Goal: Information Seeking & Learning: Find specific fact

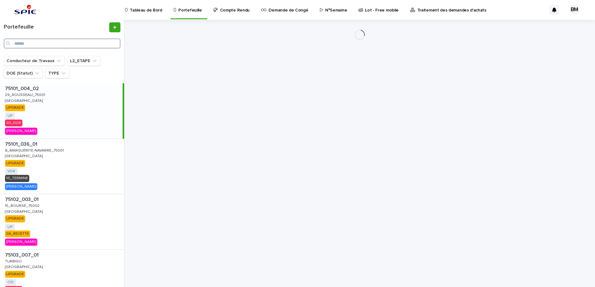
click at [54, 40] on input "Search" at bounding box center [62, 44] width 117 height 10
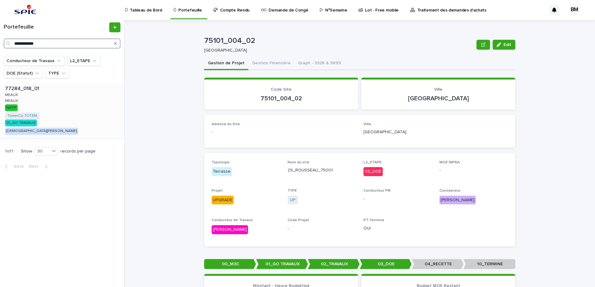
type input "**********"
click at [75, 95] on div "77284_018_01 77284_018_01 [PERSON_NAME] [PERSON_NAME] [PERSON_NAME] [PERSON_NAM…" at bounding box center [62, 110] width 124 height 55
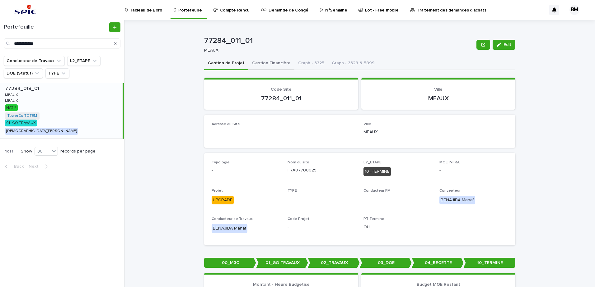
click at [268, 64] on button "Gestion Financière" at bounding box center [271, 63] width 46 height 13
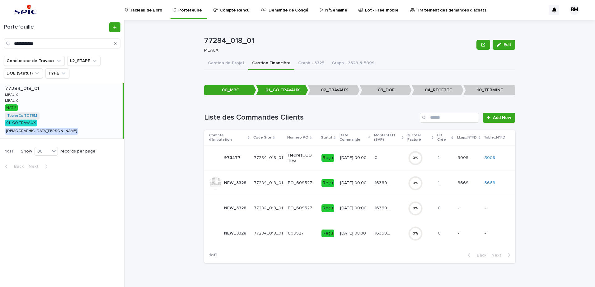
click at [430, 182] on div "0 %" at bounding box center [420, 184] width 25 height 20
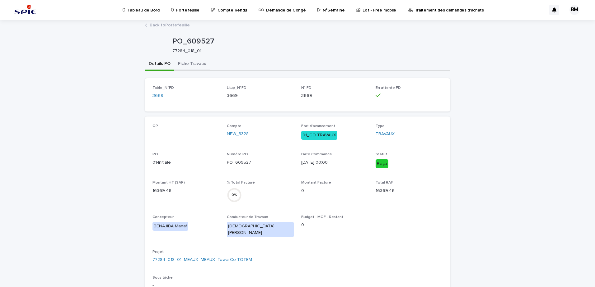
click at [198, 62] on button "Fiche Travaux" at bounding box center [191, 64] width 35 height 13
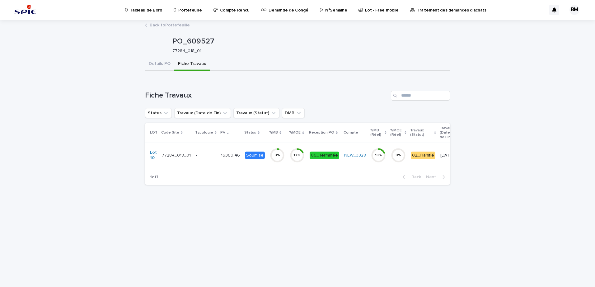
click at [203, 155] on p "-" at bounding box center [206, 155] width 20 height 5
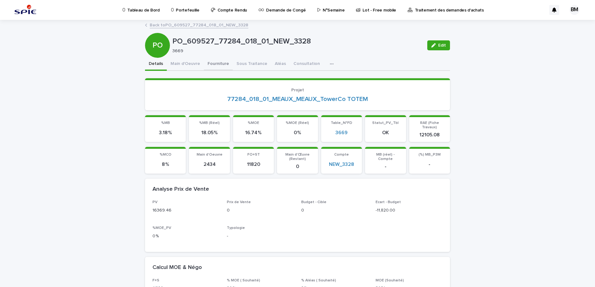
click at [211, 64] on button "Fourniture" at bounding box center [218, 64] width 29 height 13
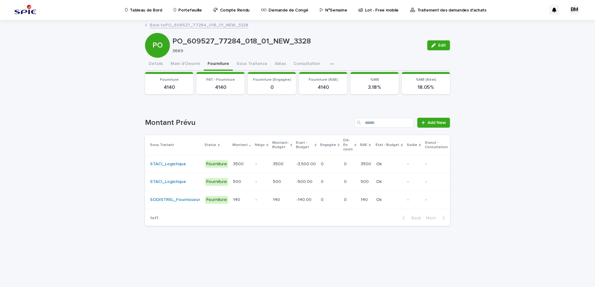
click at [330, 166] on p at bounding box center [330, 164] width 18 height 5
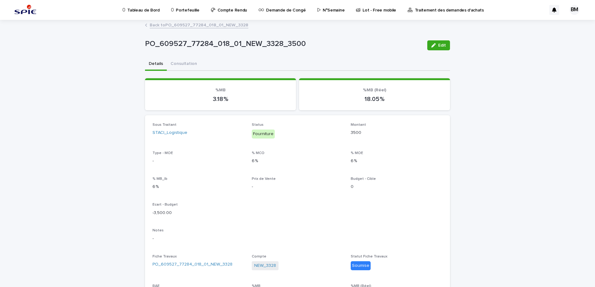
drag, startPoint x: 437, startPoint y: 44, endPoint x: 428, endPoint y: 71, distance: 27.6
click at [438, 44] on span "Edit" at bounding box center [442, 45] width 8 height 4
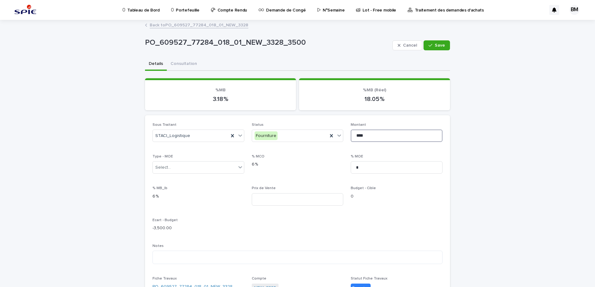
drag, startPoint x: 352, startPoint y: 136, endPoint x: 343, endPoint y: 136, distance: 8.7
click at [343, 136] on div "Sous Traitant STACI_Logistique Status Fourniture Montant **** Type - MOE Select…" at bounding box center [297, 240] width 290 height 234
type input "****"
click at [441, 48] on button "Save" at bounding box center [436, 45] width 26 height 10
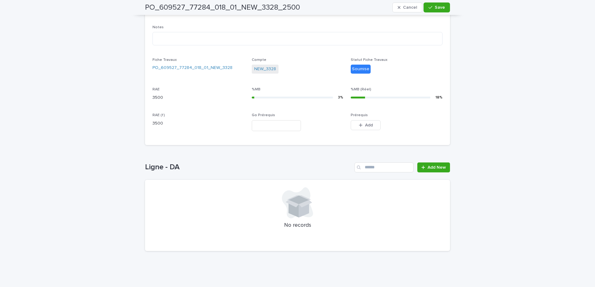
scroll to position [131, 0]
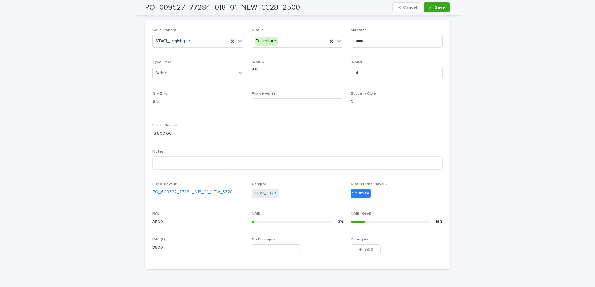
drag, startPoint x: 438, startPoint y: 8, endPoint x: 429, endPoint y: 14, distance: 10.5
click at [438, 8] on span "Save" at bounding box center [440, 7] width 10 height 4
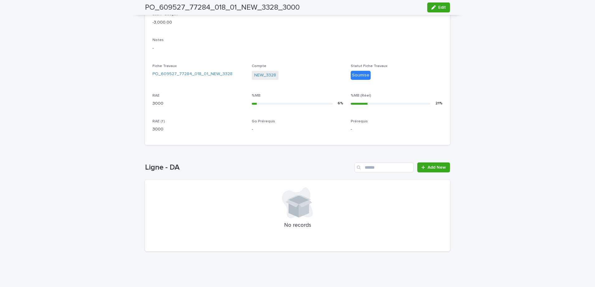
scroll to position [191, 0]
click at [434, 168] on span "Add New" at bounding box center [436, 167] width 18 height 4
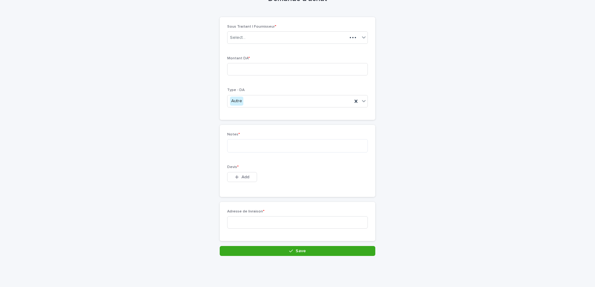
scroll to position [29, 0]
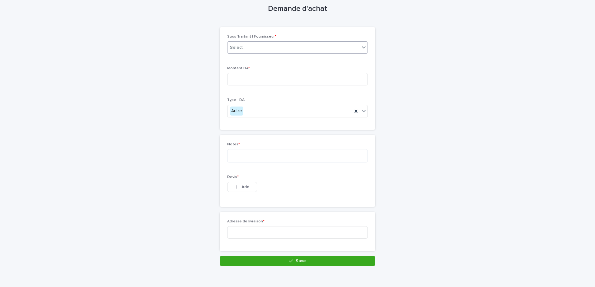
click at [240, 46] on div "Select..." at bounding box center [238, 47] width 16 height 7
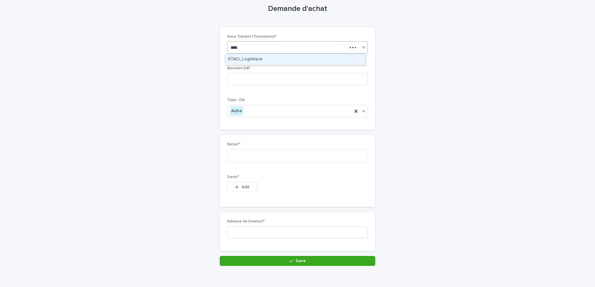
type input "*****"
click at [251, 60] on div "STACI_Logistique" at bounding box center [295, 59] width 140 height 11
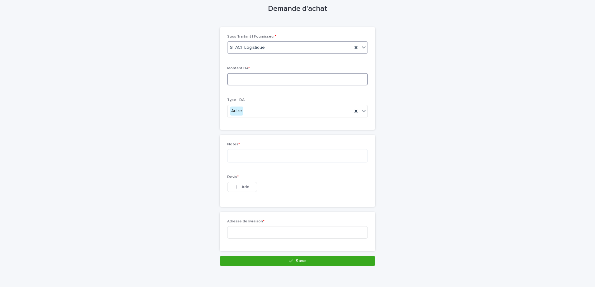
click at [247, 78] on input at bounding box center [297, 79] width 141 height 12
type input "*******"
click at [246, 158] on textarea at bounding box center [297, 155] width 141 height 13
type textarea "**********"
click at [245, 189] on span "Add" at bounding box center [245, 187] width 8 height 4
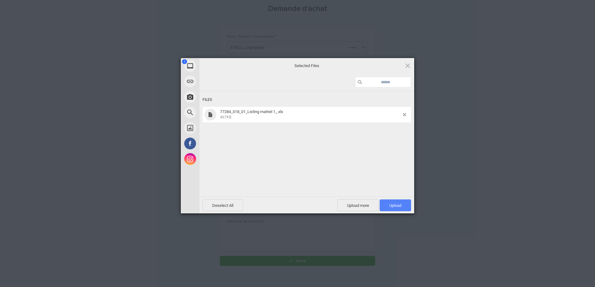
click at [404, 203] on span "Upload 1" at bounding box center [395, 206] width 31 height 12
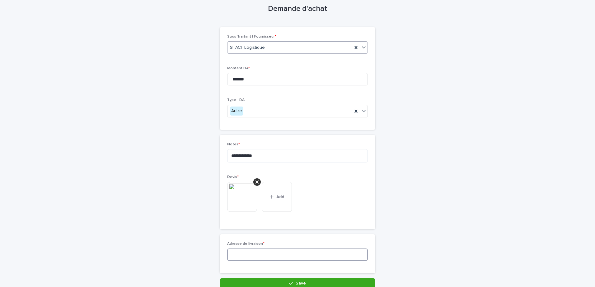
click at [249, 256] on input at bounding box center [297, 255] width 141 height 12
click at [268, 259] on input at bounding box center [297, 255] width 141 height 12
paste input "**********"
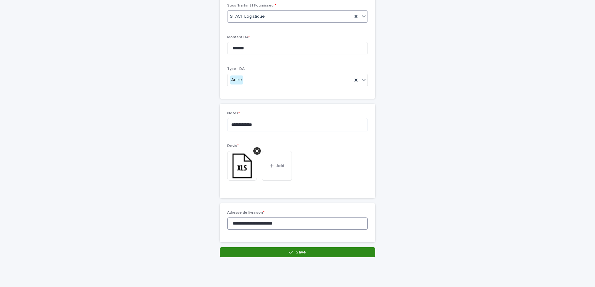
type input "**********"
click at [301, 255] on button "Save" at bounding box center [298, 253] width 156 height 10
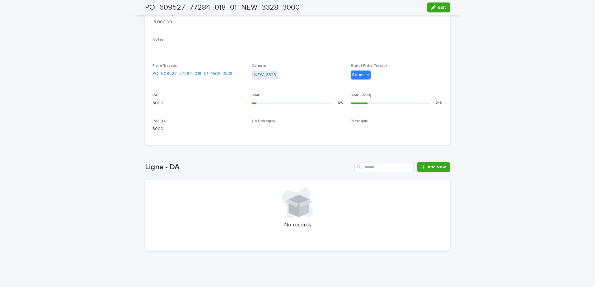
scroll to position [170, 0]
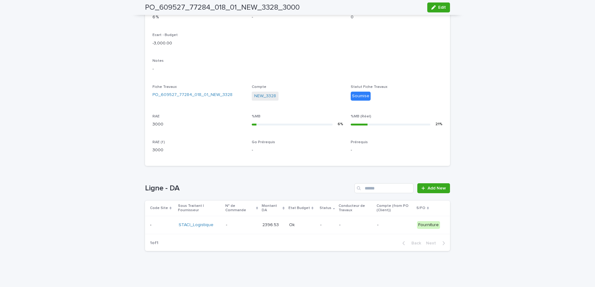
click at [310, 223] on p at bounding box center [302, 225] width 26 height 5
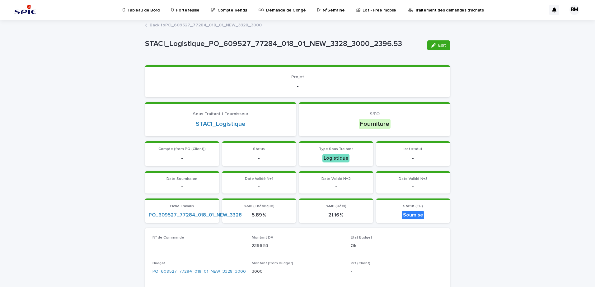
click at [221, 25] on link "Back to PO_609527_77284_018_01_NEW_3328_3000" at bounding box center [206, 24] width 112 height 7
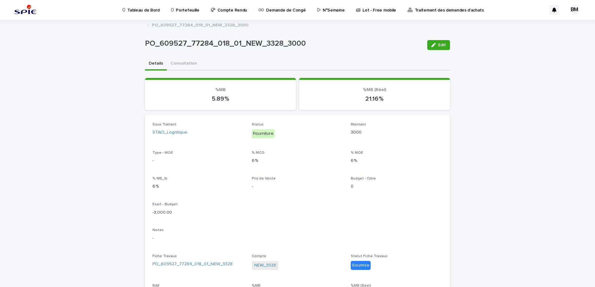
scroll to position [31, 0]
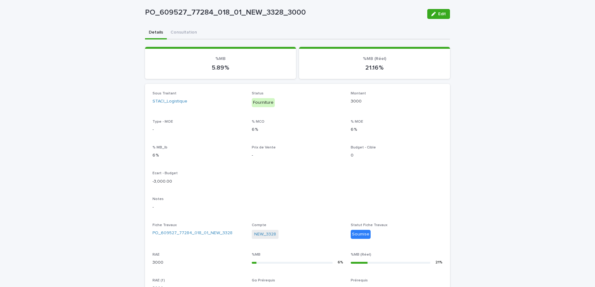
click at [210, 229] on div "Fiche Travaux PO_609527_77284_018_01_NEW_3328" at bounding box center [198, 232] width 92 height 18
click at [211, 233] on link "PO_609527_77284_018_01_NEW_3328" at bounding box center [192, 233] width 80 height 7
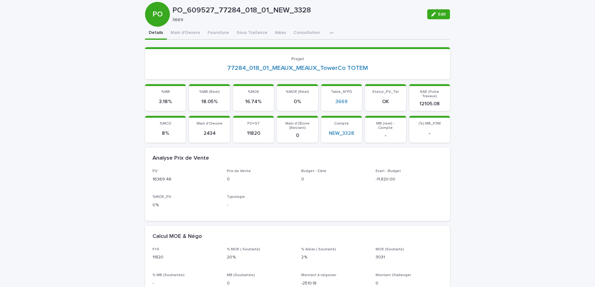
scroll to position [32, 0]
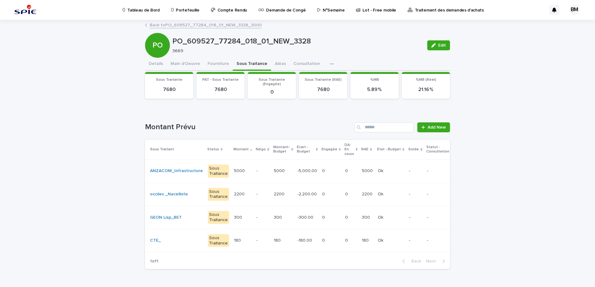
click at [322, 170] on p at bounding box center [331, 171] width 18 height 5
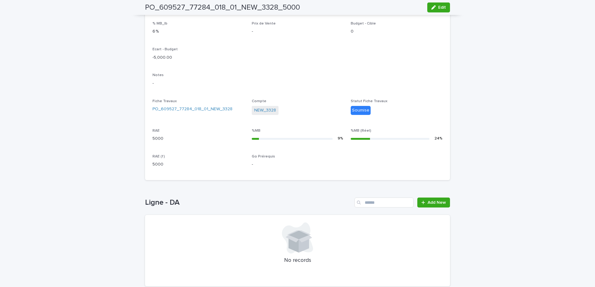
scroll to position [191, 0]
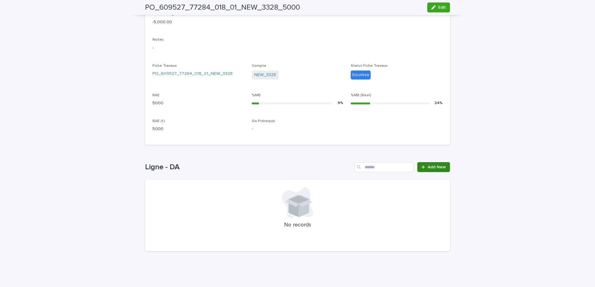
click at [445, 167] on link "Add New" at bounding box center [433, 167] width 33 height 10
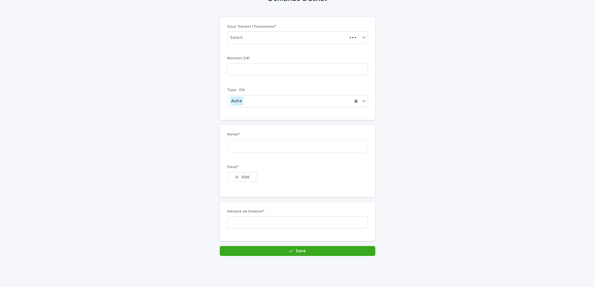
scroll to position [29, 0]
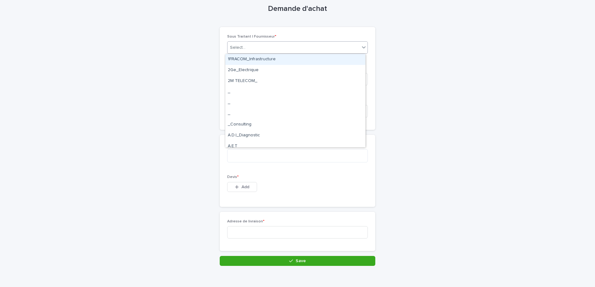
click at [260, 51] on div "Select..." at bounding box center [293, 48] width 132 height 10
type input "*****"
click at [269, 56] on div "ANZACOM_Infrastructure" at bounding box center [295, 59] width 140 height 11
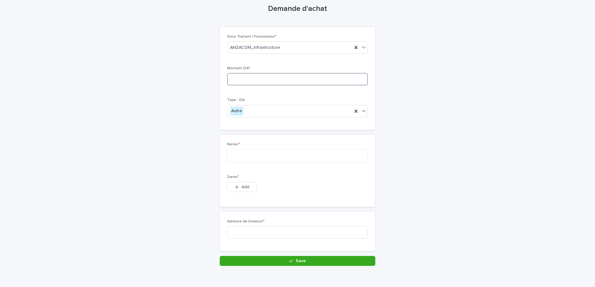
click at [261, 80] on input at bounding box center [297, 79] width 141 height 12
type input "****"
click at [263, 154] on textarea at bounding box center [297, 155] width 141 height 13
type textarea "**********"
click at [249, 191] on button "Add" at bounding box center [242, 187] width 30 height 10
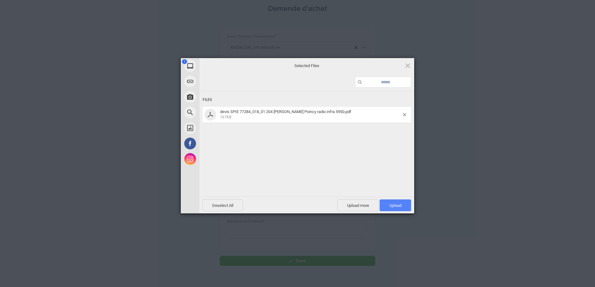
click at [397, 204] on span "Upload 1" at bounding box center [395, 205] width 12 height 5
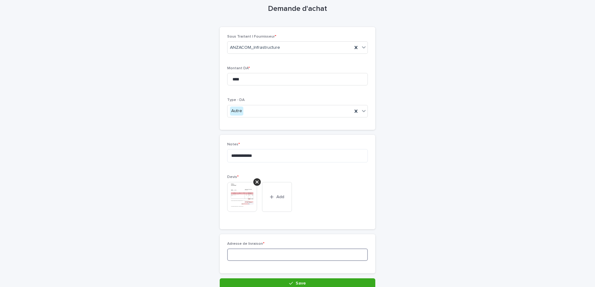
click at [267, 258] on input at bounding box center [297, 255] width 141 height 12
click at [240, 252] on input at bounding box center [297, 255] width 141 height 12
paste input "**********"
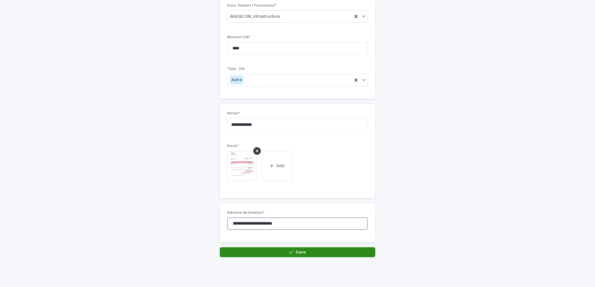
type input "**********"
click at [277, 252] on button "Save" at bounding box center [298, 253] width 156 height 10
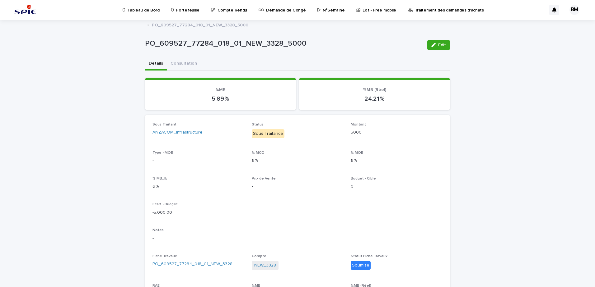
click at [150, 8] on p "Tableau de Bord" at bounding box center [143, 6] width 32 height 13
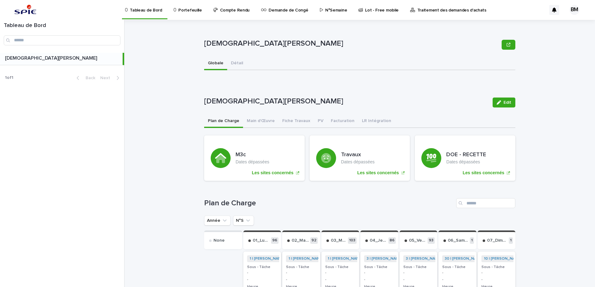
click at [183, 9] on p "Portefeuille" at bounding box center [189, 6] width 23 height 13
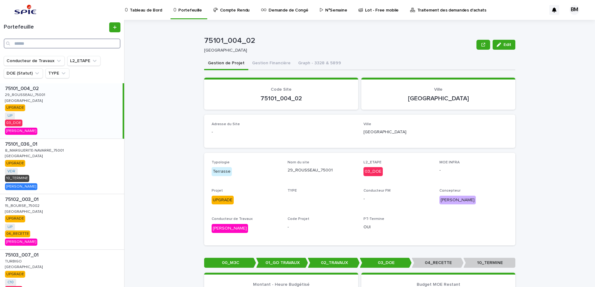
click at [61, 41] on input "Search" at bounding box center [62, 44] width 117 height 10
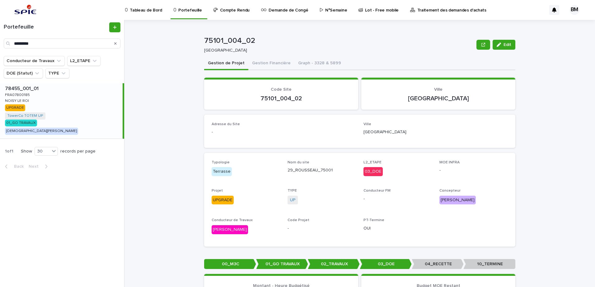
click at [91, 120] on div "78455_001_01 78455_001_01 FRA07800185 FRA07800185 NOISY LE ROI NOISY LE ROI UPG…" at bounding box center [61, 110] width 123 height 55
type input "********"
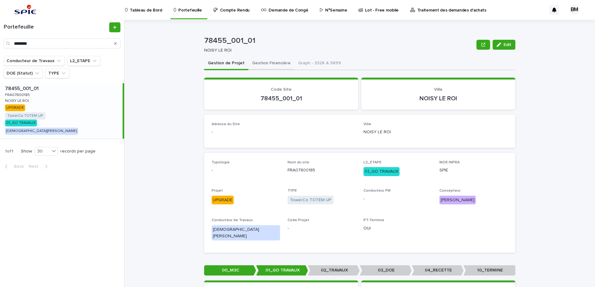
click at [259, 63] on button "Gestion Financière" at bounding box center [271, 63] width 46 height 13
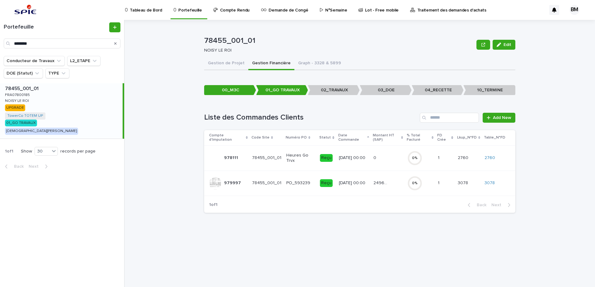
click at [380, 156] on p at bounding box center [381, 158] width 16 height 5
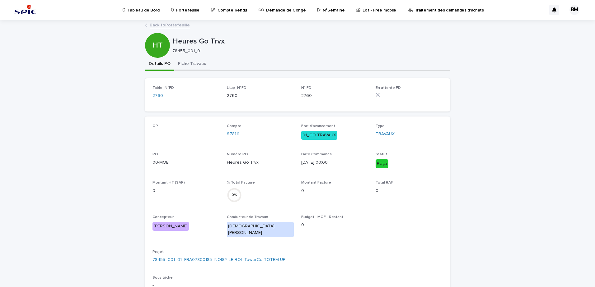
click at [182, 65] on button "Fiche Travaux" at bounding box center [191, 64] width 35 height 13
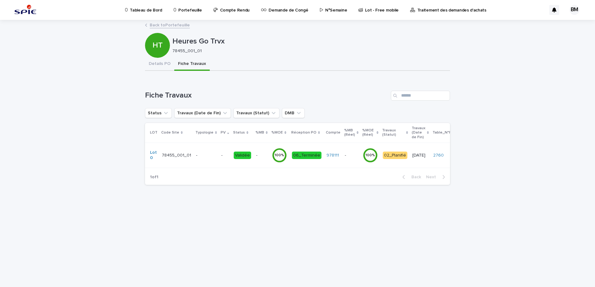
click at [259, 155] on p at bounding box center [261, 155] width 11 height 5
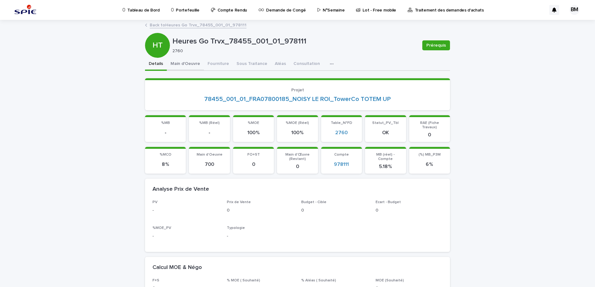
click at [187, 64] on button "Main d'Oeuvre" at bounding box center [185, 64] width 37 height 13
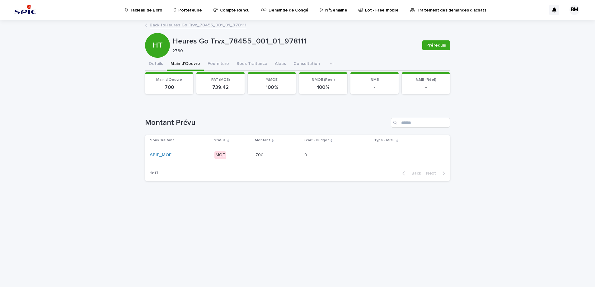
click at [275, 153] on p at bounding box center [277, 155] width 44 height 5
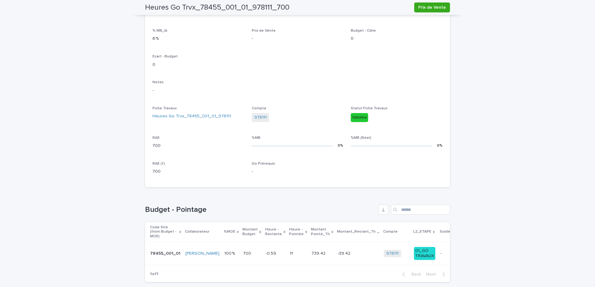
scroll to position [175, 0]
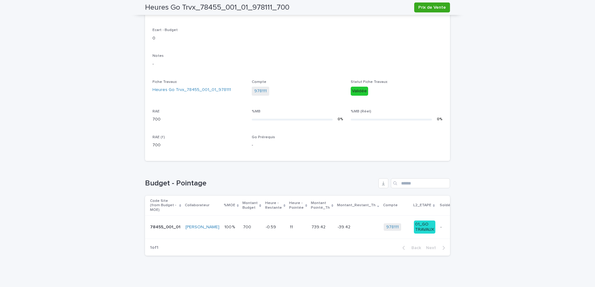
click at [351, 225] on p at bounding box center [358, 227] width 41 height 5
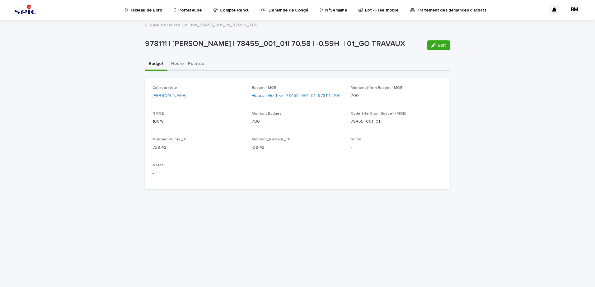
click at [195, 62] on button "Heure - Pointée" at bounding box center [187, 64] width 41 height 13
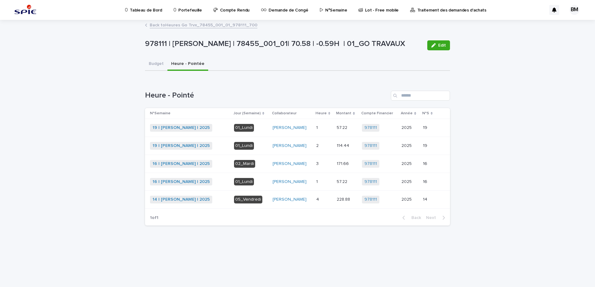
click at [324, 163] on p at bounding box center [324, 163] width 16 height 5
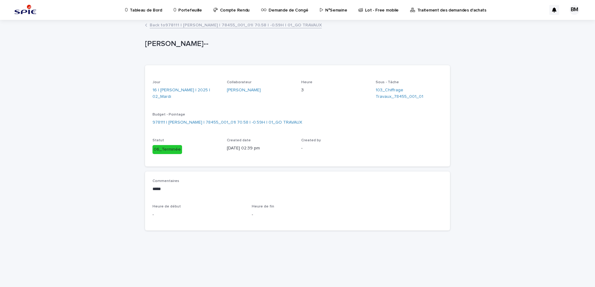
click at [194, 24] on link "Back to 978111 | [PERSON_NAME] | 78455_001_01| 70.58 | -0.59H | 01_GO TRAVAUX" at bounding box center [236, 24] width 172 height 7
click at [203, 26] on link "Back to 978111 | [PERSON_NAME] | 78455_001_01| 70.58 | -0.59H | 01_GO TRAVAUX" at bounding box center [236, 24] width 172 height 7
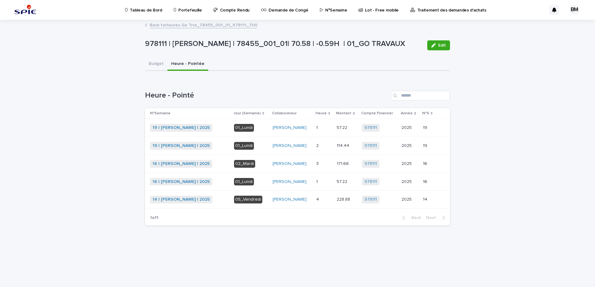
click at [321, 129] on p at bounding box center [324, 127] width 16 height 5
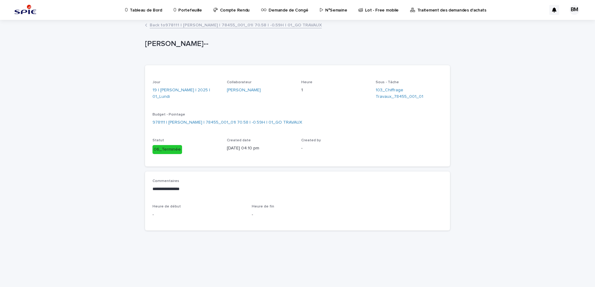
click at [215, 25] on link "Back to 978111 | [PERSON_NAME] | 78455_001_01| 70.58 | -0.59H | 01_GO TRAVAUX" at bounding box center [236, 24] width 172 height 7
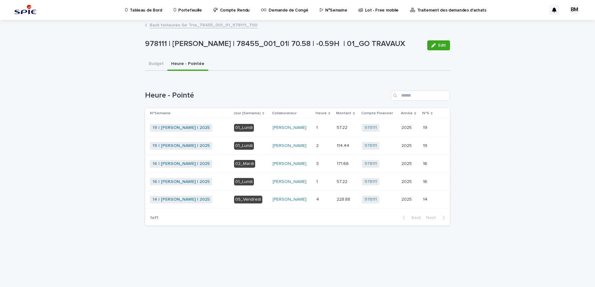
click at [324, 145] on p at bounding box center [324, 145] width 16 height 5
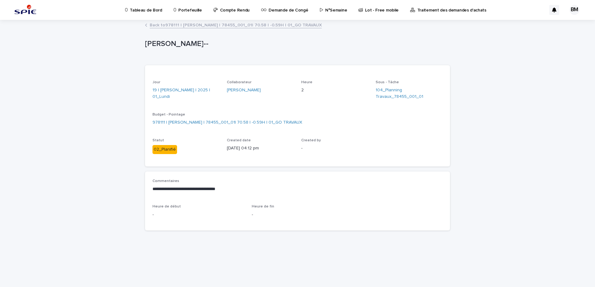
click at [211, 25] on link "Back to 978111 | [PERSON_NAME] | 78455_001_01| 70.58 | -0.59H | 01_GO TRAVAUX" at bounding box center [236, 24] width 172 height 7
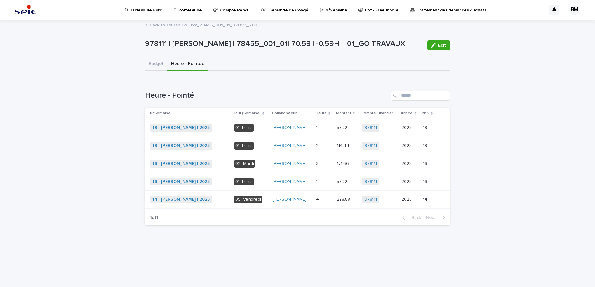
click at [321, 181] on p at bounding box center [324, 182] width 16 height 5
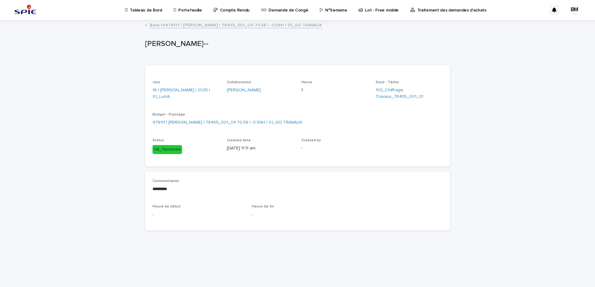
click at [222, 26] on link "Back to 978111 | [PERSON_NAME] | 78455_001_01| 70.58 | -0.59H | 01_GO TRAVAUX" at bounding box center [236, 24] width 172 height 7
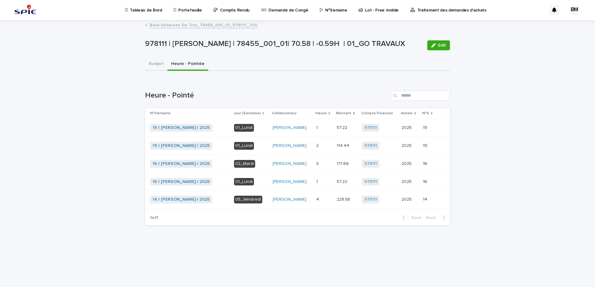
click at [222, 26] on link "Back to Heures Go Trvx_78455_001_01_978111_700" at bounding box center [204, 24] width 108 height 7
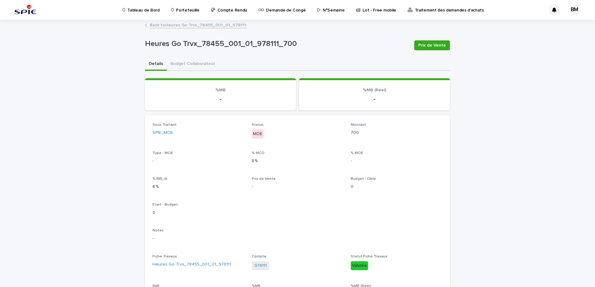
click at [222, 26] on link "Back to Heures Go Trvx_78455_001_01_978111" at bounding box center [198, 24] width 97 height 7
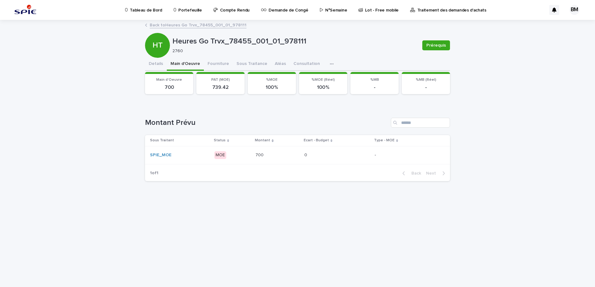
click at [222, 26] on link "Back to Heures Go Trvx_78455_001_01_978111" at bounding box center [198, 24] width 97 height 7
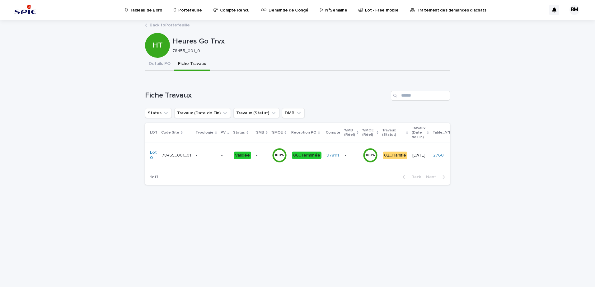
click at [172, 26] on link "Back to Portefeuille" at bounding box center [170, 24] width 40 height 7
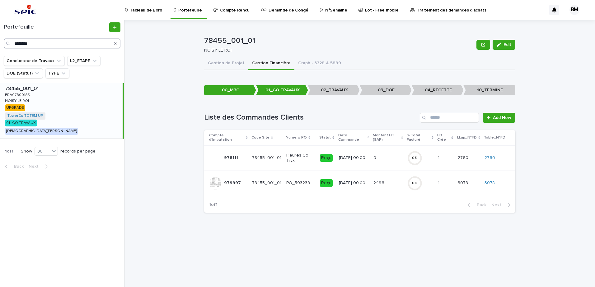
click at [42, 44] on input "********" at bounding box center [62, 44] width 117 height 10
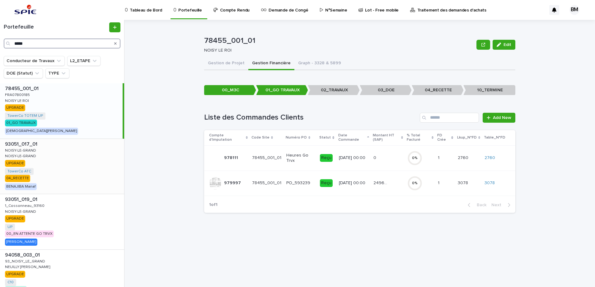
scroll to position [110, 0]
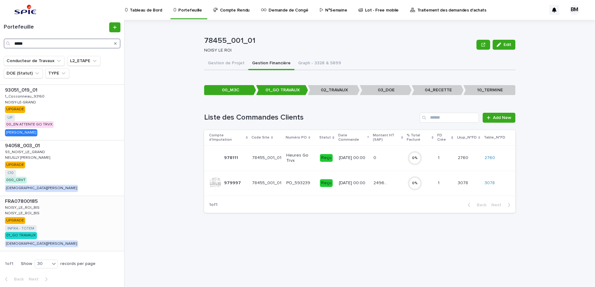
type input "*****"
click at [95, 214] on div "FRA07800185 FRA07800185 NOISY_LE_ROI_BIS NOISY_LE_ROI_BIS NOISY_LE_ROI_BIS NOIS…" at bounding box center [62, 223] width 124 height 55
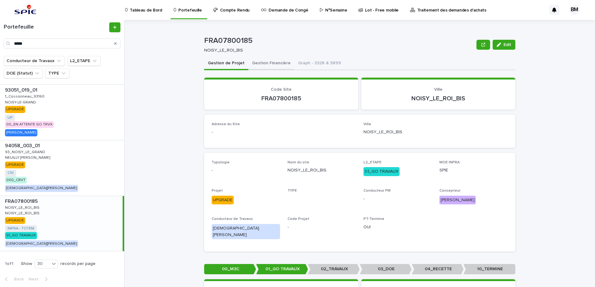
click at [261, 64] on button "Gestion Financière" at bounding box center [271, 63] width 46 height 13
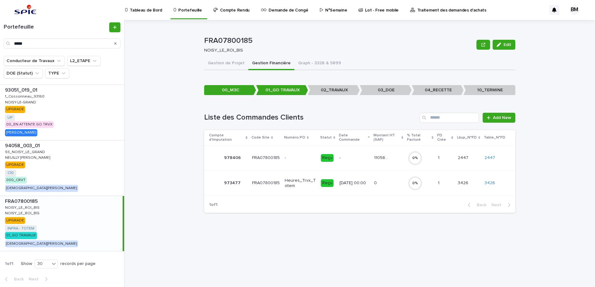
click at [395, 188] on div "0 0" at bounding box center [388, 183] width 29 height 10
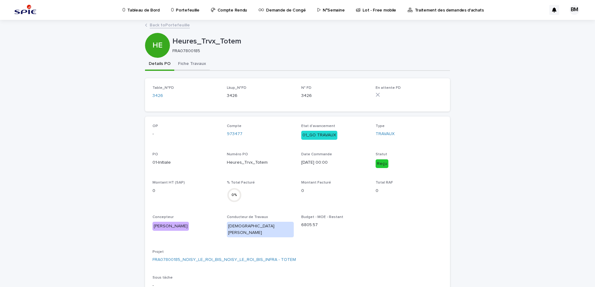
click at [188, 62] on button "Fiche Travaux" at bounding box center [191, 64] width 35 height 13
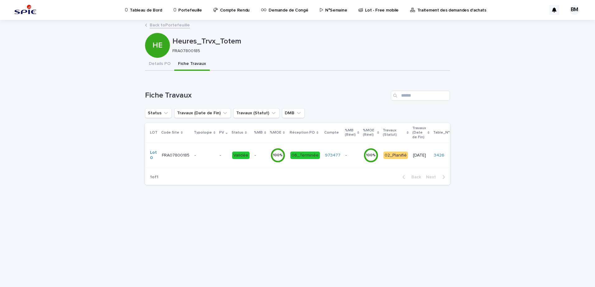
click at [217, 150] on td "- -" at bounding box center [223, 155] width 12 height 25
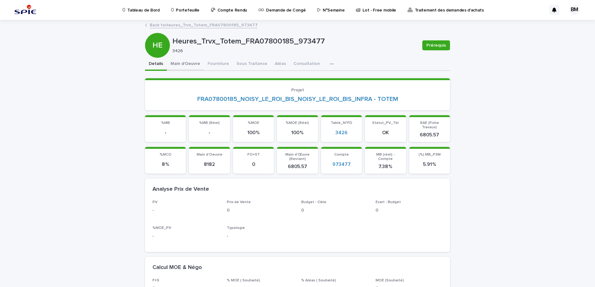
click at [195, 59] on button "Main d'Oeuvre" at bounding box center [185, 64] width 37 height 13
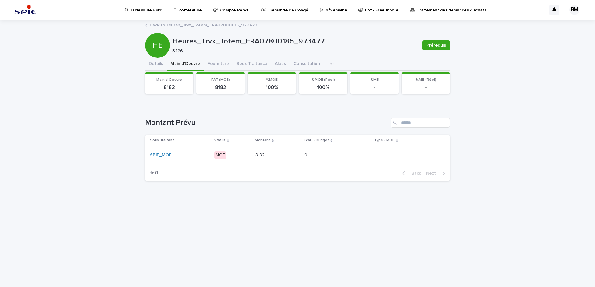
click at [280, 156] on p at bounding box center [277, 155] width 44 height 5
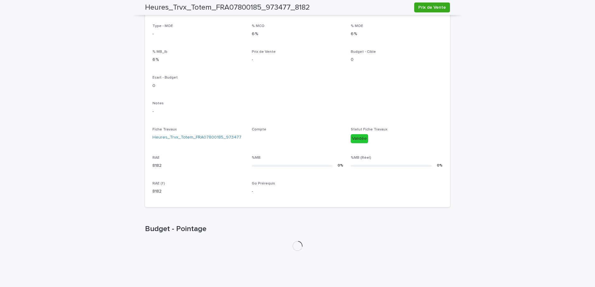
scroll to position [207, 0]
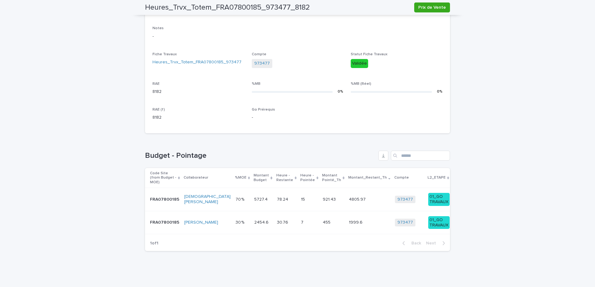
click at [301, 197] on p at bounding box center [309, 199] width 17 height 5
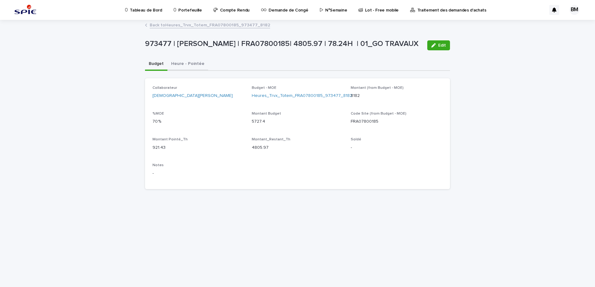
click at [190, 68] on button "Heure - Pointée" at bounding box center [187, 64] width 41 height 13
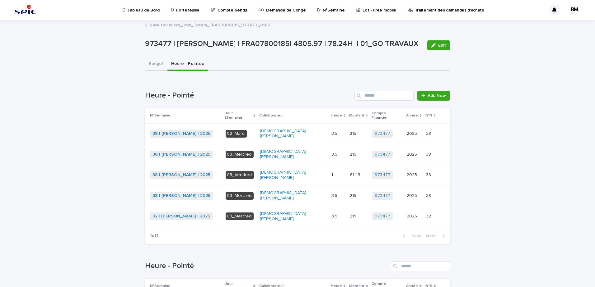
click at [216, 24] on link "Back to Heures_Trvx_Totem_FRA07800185_973477_8182" at bounding box center [210, 24] width 120 height 7
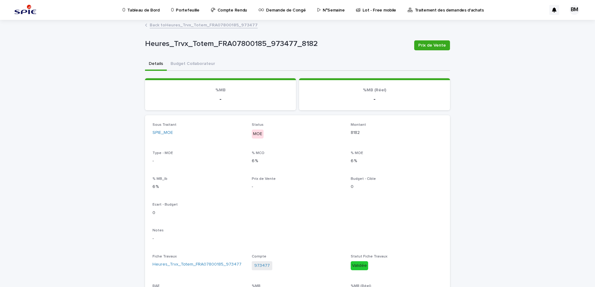
click at [216, 24] on link "Back to Heures_Trvx_Totem_FRA07800185_973477" at bounding box center [204, 24] width 108 height 7
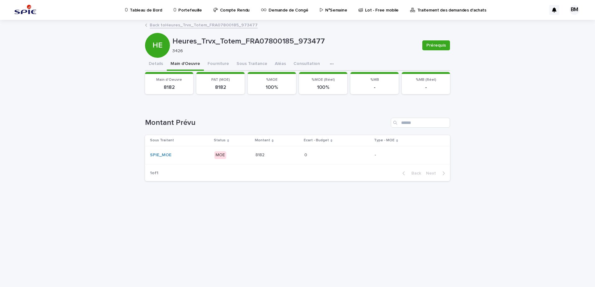
click at [219, 26] on link "Back to Heures_Trvx_Totem_FRA07800185_973477" at bounding box center [204, 24] width 108 height 7
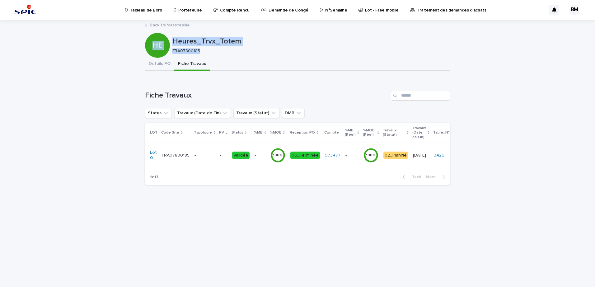
drag, startPoint x: 203, startPoint y: 52, endPoint x: 172, endPoint y: 52, distance: 31.4
click at [172, 52] on div "HE Heures_Trvx_Totem FRA07800185" at bounding box center [297, 45] width 305 height 25
click at [217, 53] on p "FRA07800185" at bounding box center [308, 51] width 273 height 5
drag, startPoint x: 207, startPoint y: 51, endPoint x: 172, endPoint y: 52, distance: 34.8
click at [172, 52] on p "FRA07800185" at bounding box center [308, 51] width 273 height 5
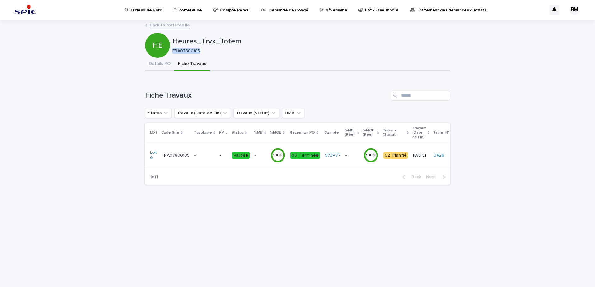
copy p "FRA07800185"
